Goal: Task Accomplishment & Management: Complete application form

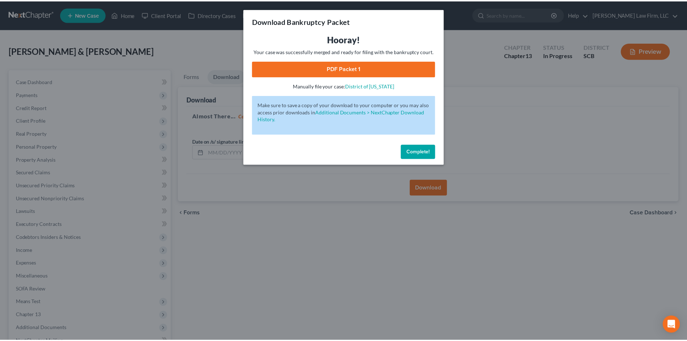
scroll to position [82, 0]
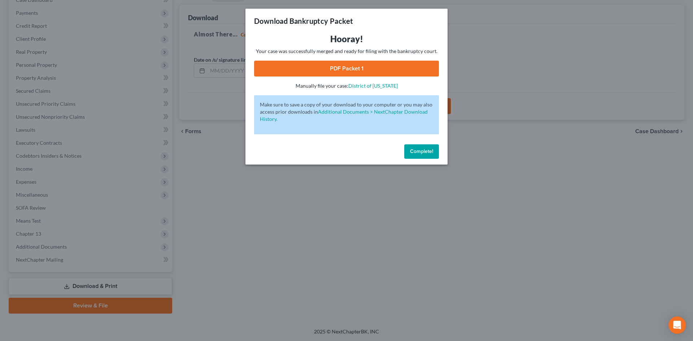
click at [426, 157] on button "Complete!" at bounding box center [421, 151] width 35 height 14
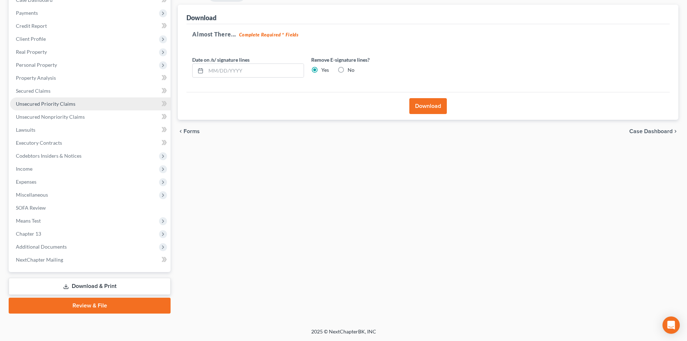
scroll to position [0, 0]
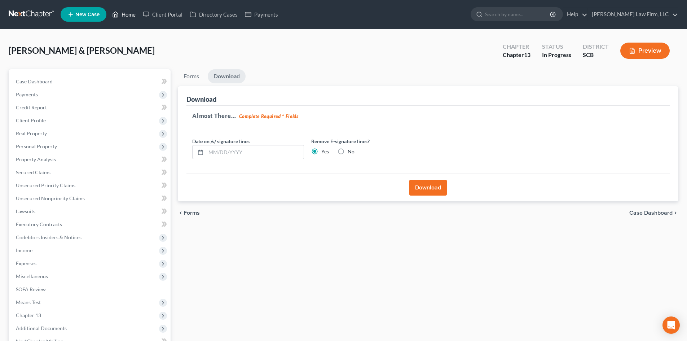
click at [126, 14] on link "Home" at bounding box center [124, 14] width 31 height 13
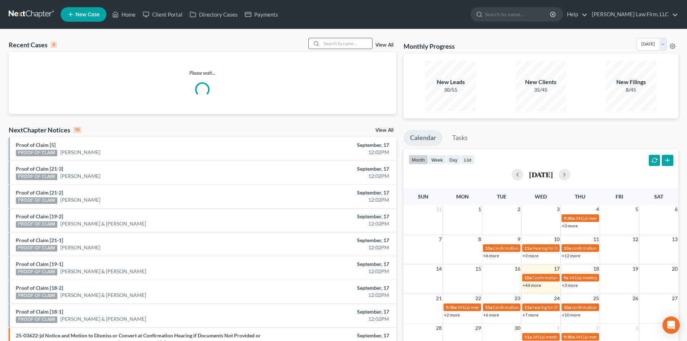
click at [330, 47] on input "search" at bounding box center [347, 43] width 51 height 10
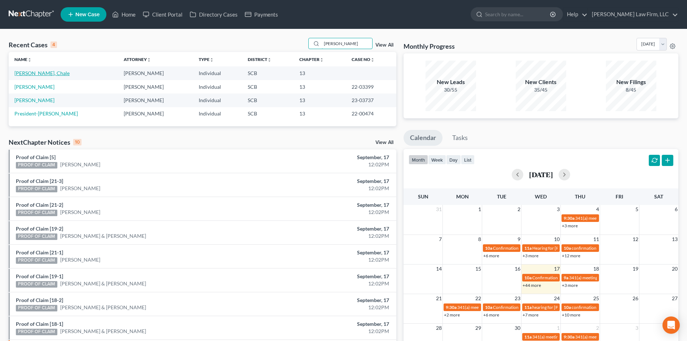
type input "[PERSON_NAME]"
click at [27, 73] on link "[PERSON_NAME], Chale" at bounding box center [41, 73] width 55 height 6
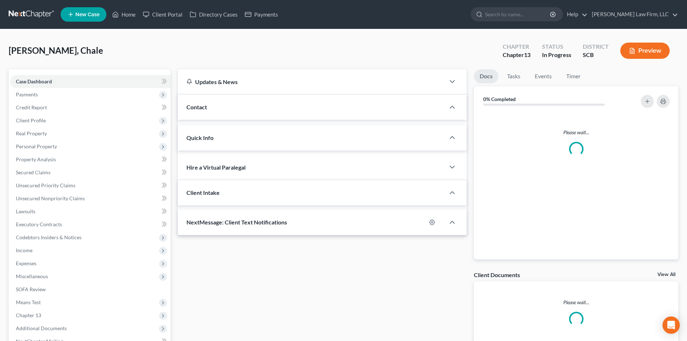
select select "0"
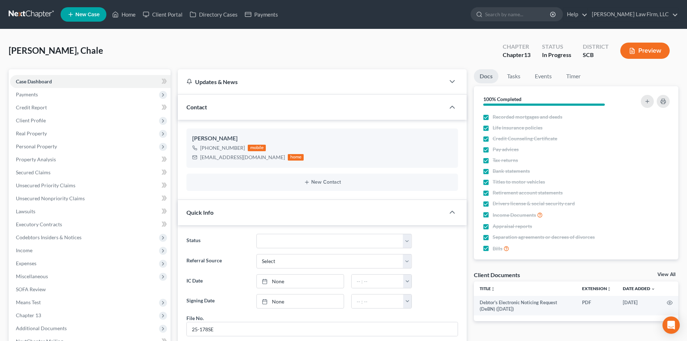
scroll to position [24, 0]
click at [657, 47] on button "Preview" at bounding box center [644, 51] width 49 height 16
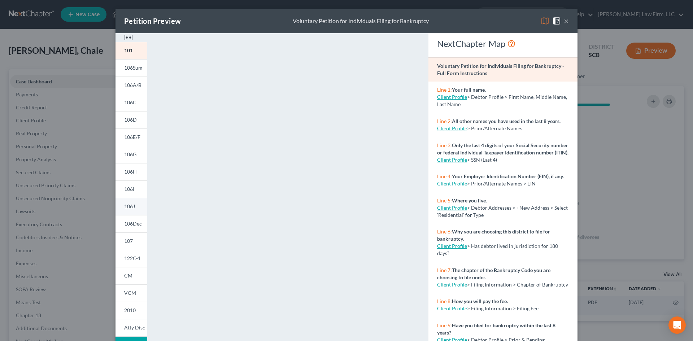
click at [129, 203] on link "106J" at bounding box center [131, 206] width 32 height 17
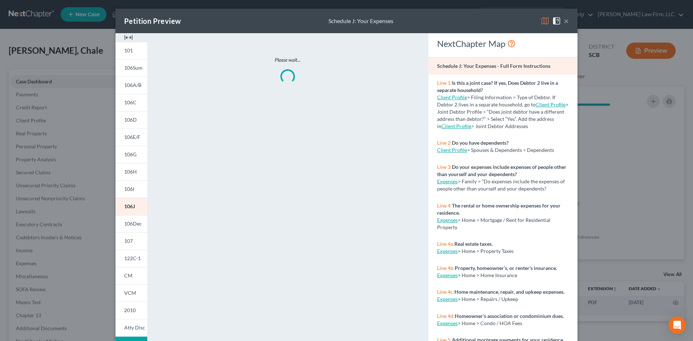
click at [127, 38] on img at bounding box center [128, 37] width 9 height 9
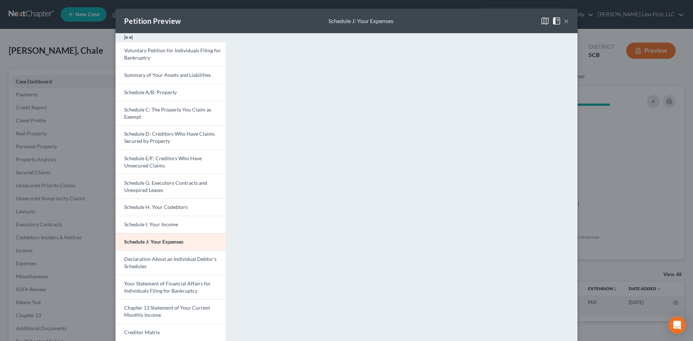
click at [563, 21] on button "×" at bounding box center [565, 21] width 5 height 9
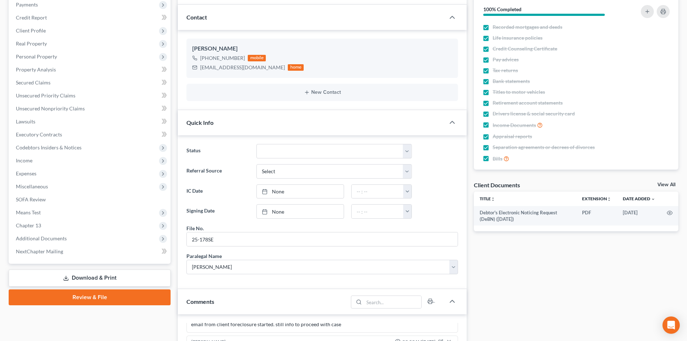
scroll to position [0, 0]
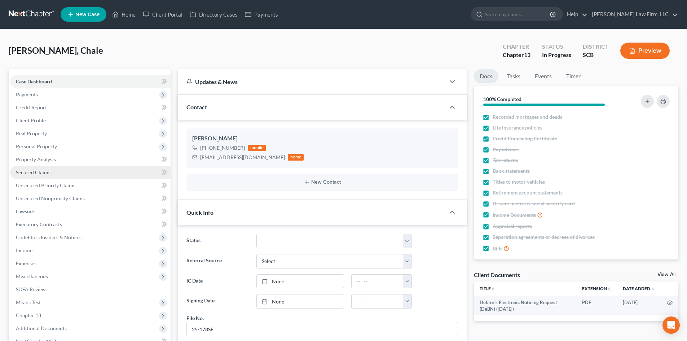
click at [74, 174] on link "Secured Claims" at bounding box center [90, 172] width 161 height 13
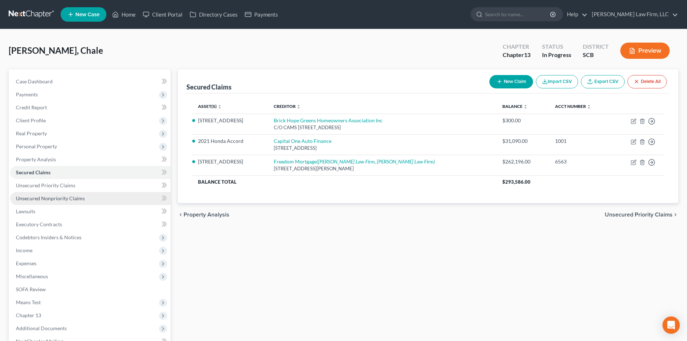
click at [80, 199] on span "Unsecured Nonpriority Claims" at bounding box center [50, 198] width 69 height 6
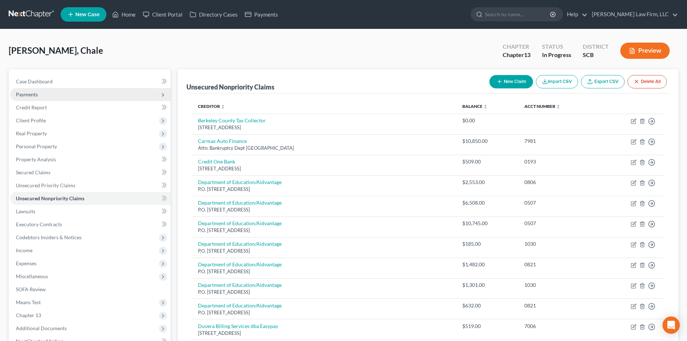
click at [26, 91] on span "Payments" at bounding box center [27, 94] width 22 height 6
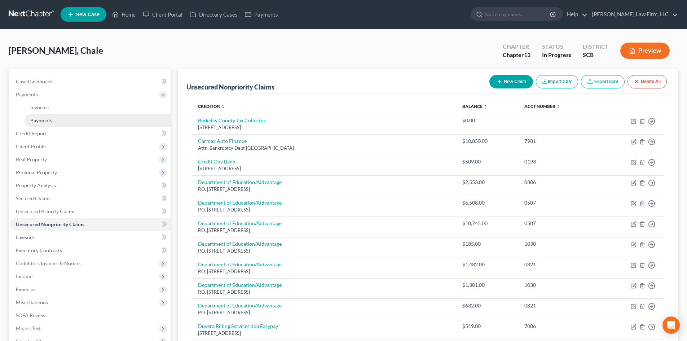
click at [50, 119] on span "Payments" at bounding box center [41, 120] width 22 height 6
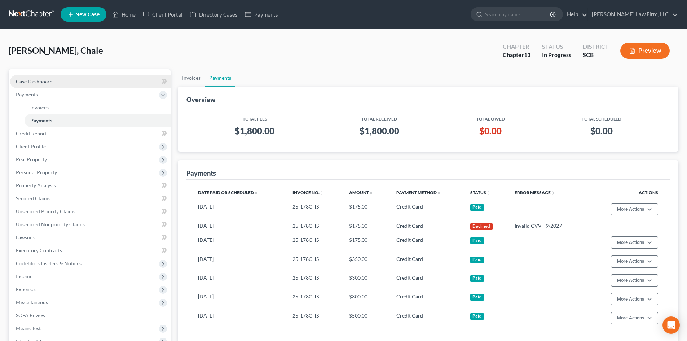
click at [49, 81] on span "Case Dashboard" at bounding box center [34, 81] width 37 height 6
select select "0"
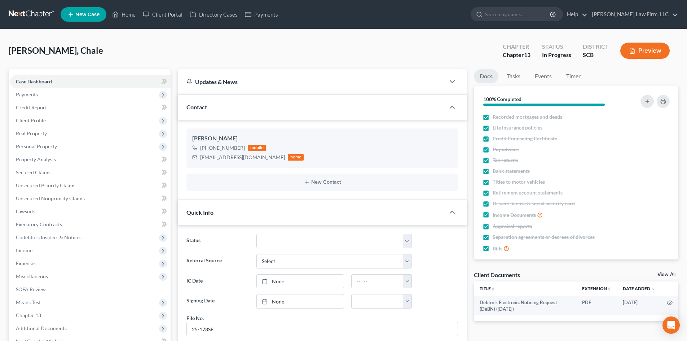
click at [631, 51] on icon "button" at bounding box center [632, 51] width 6 height 6
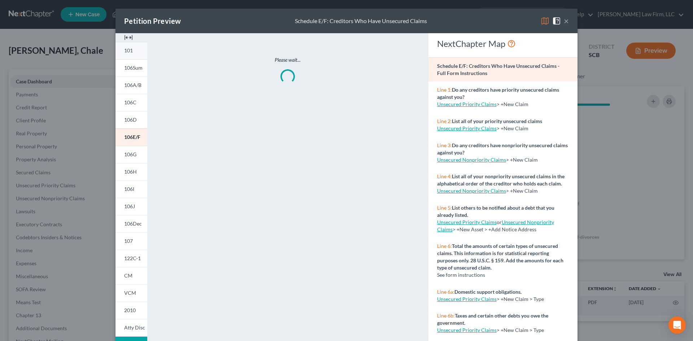
click at [138, 50] on link "101" at bounding box center [131, 50] width 32 height 17
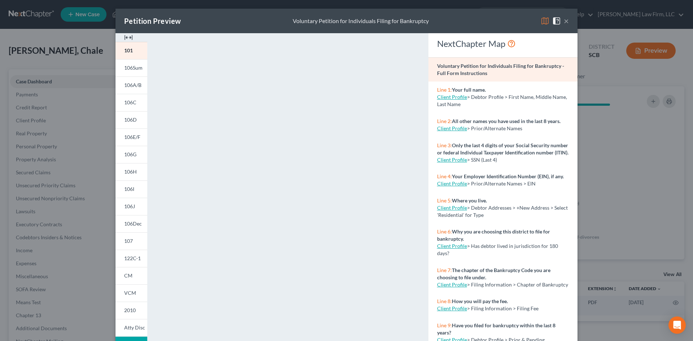
click at [124, 39] on img at bounding box center [128, 37] width 9 height 9
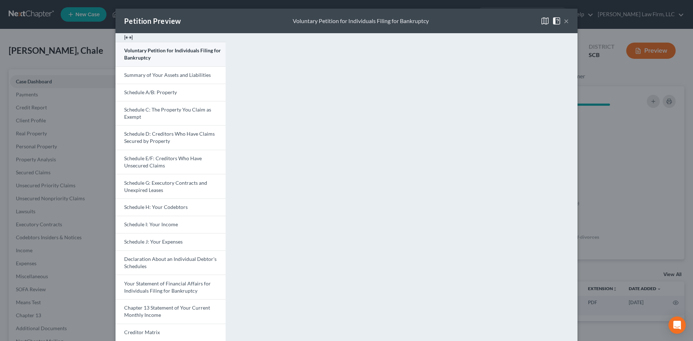
click at [184, 51] on span "Voluntary Petition for Individuals Filing for Bankruptcy" at bounding box center [172, 53] width 97 height 13
drag, startPoint x: 564, startPoint y: 21, endPoint x: 61, endPoint y: 80, distance: 506.3
click at [564, 21] on button "×" at bounding box center [565, 21] width 5 height 9
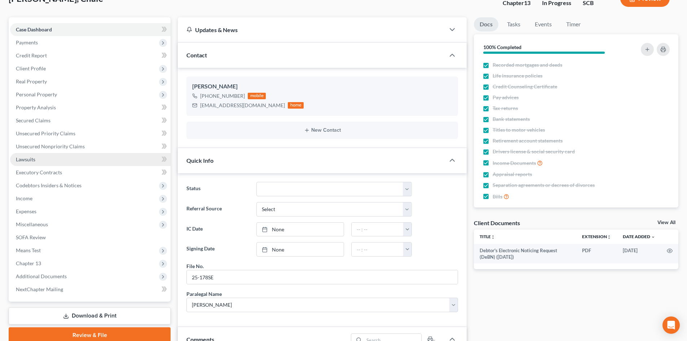
scroll to position [108, 0]
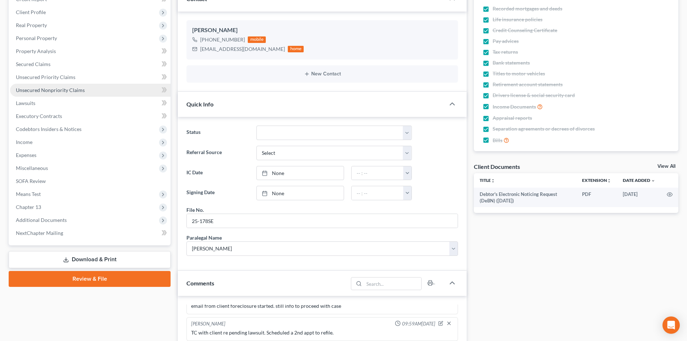
click at [95, 90] on link "Unsecured Nonpriority Claims" at bounding box center [90, 90] width 161 height 13
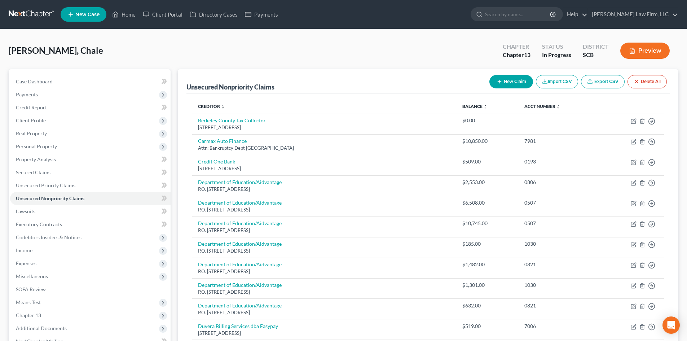
click at [512, 76] on button "New Claim" at bounding box center [512, 81] width 44 height 13
select select "0"
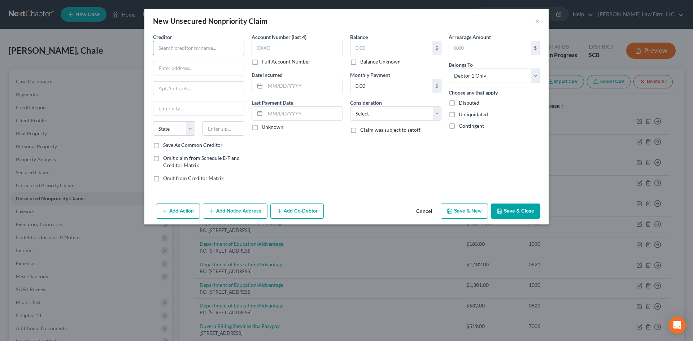
click at [203, 43] on input "text" at bounding box center [198, 48] width 91 height 14
type input "WS Badcock Corp."
type input "PO Box 724"
type input "33860"
type input "Mulberry"
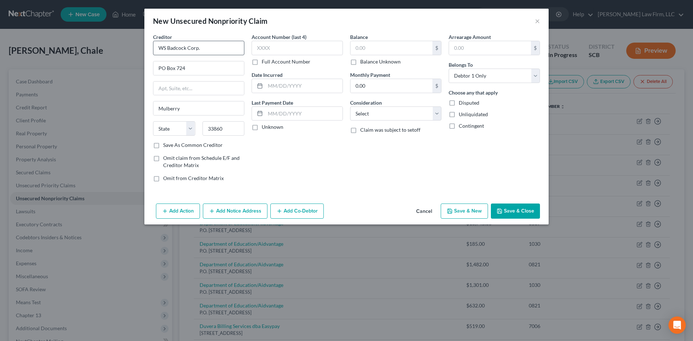
select select "9"
click at [411, 54] on input "text" at bounding box center [391, 48] width 82 height 14
click at [358, 50] on input "text" at bounding box center [391, 48] width 82 height 14
type input "1,954.73"
click at [380, 118] on select "Select Cable / Satellite Services Collection Agency Credit Card Debt Debt Couns…" at bounding box center [395, 113] width 91 height 14
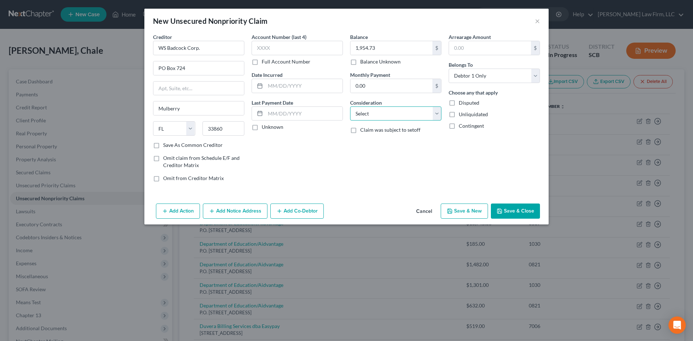
select select "2"
click at [350, 106] on select "Select Cable / Satellite Services Collection Agency Credit Card Debt Debt Couns…" at bounding box center [395, 113] width 91 height 14
click at [500, 210] on icon "button" at bounding box center [499, 211] width 6 height 6
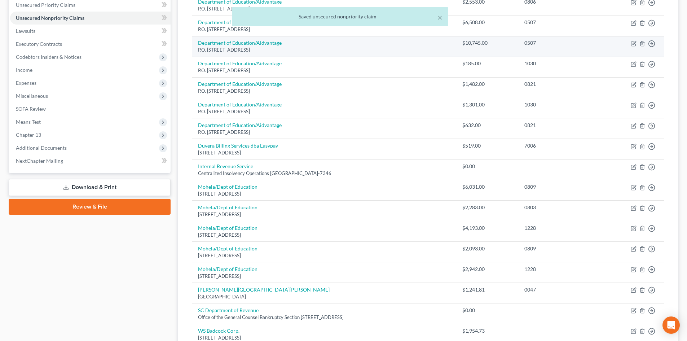
scroll to position [262, 0]
